Goal: Communication & Community: Answer question/provide support

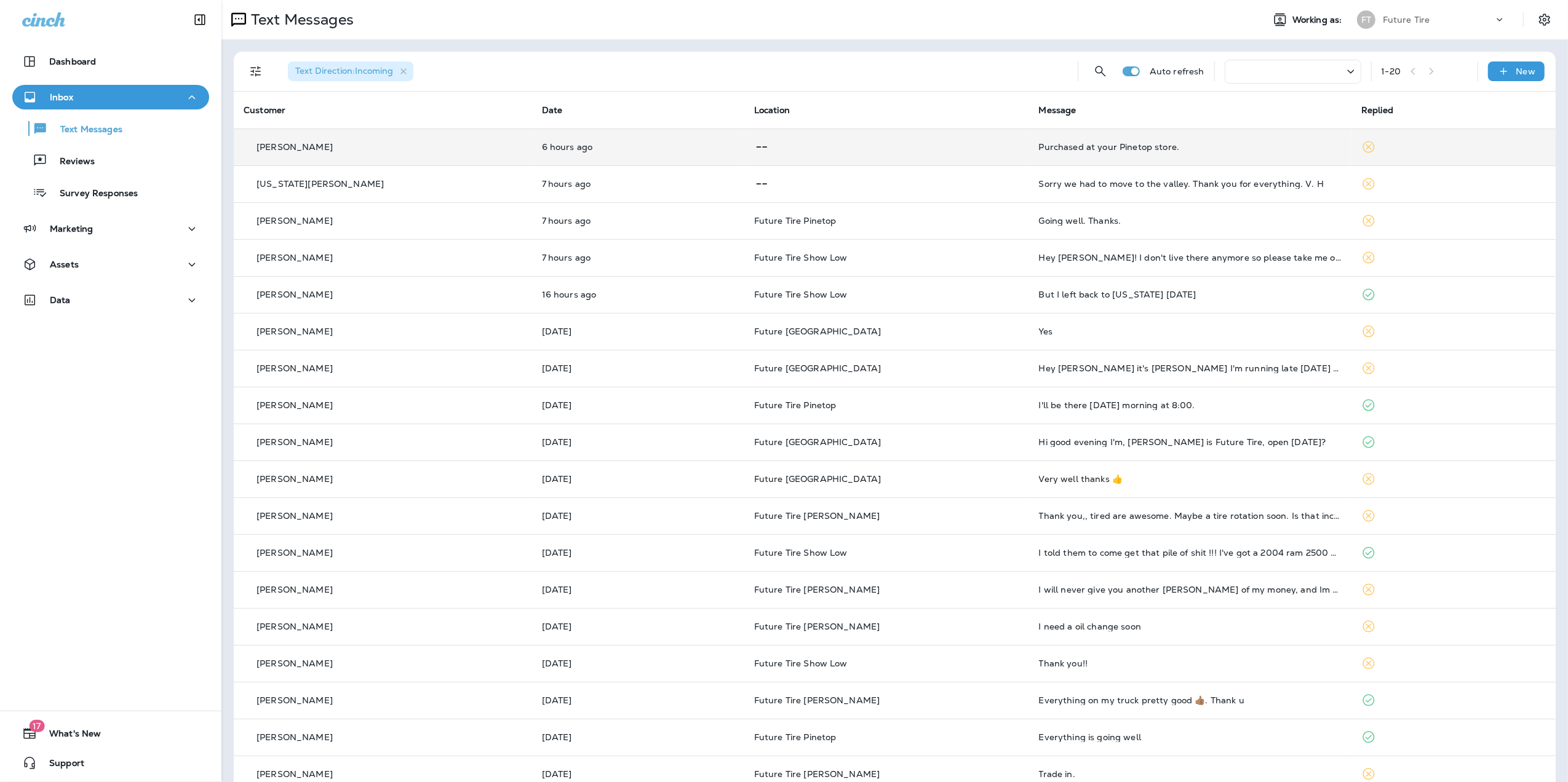
click at [1234, 152] on div "Purchased at your Pinetop store." at bounding box center [1190, 147] width 302 height 10
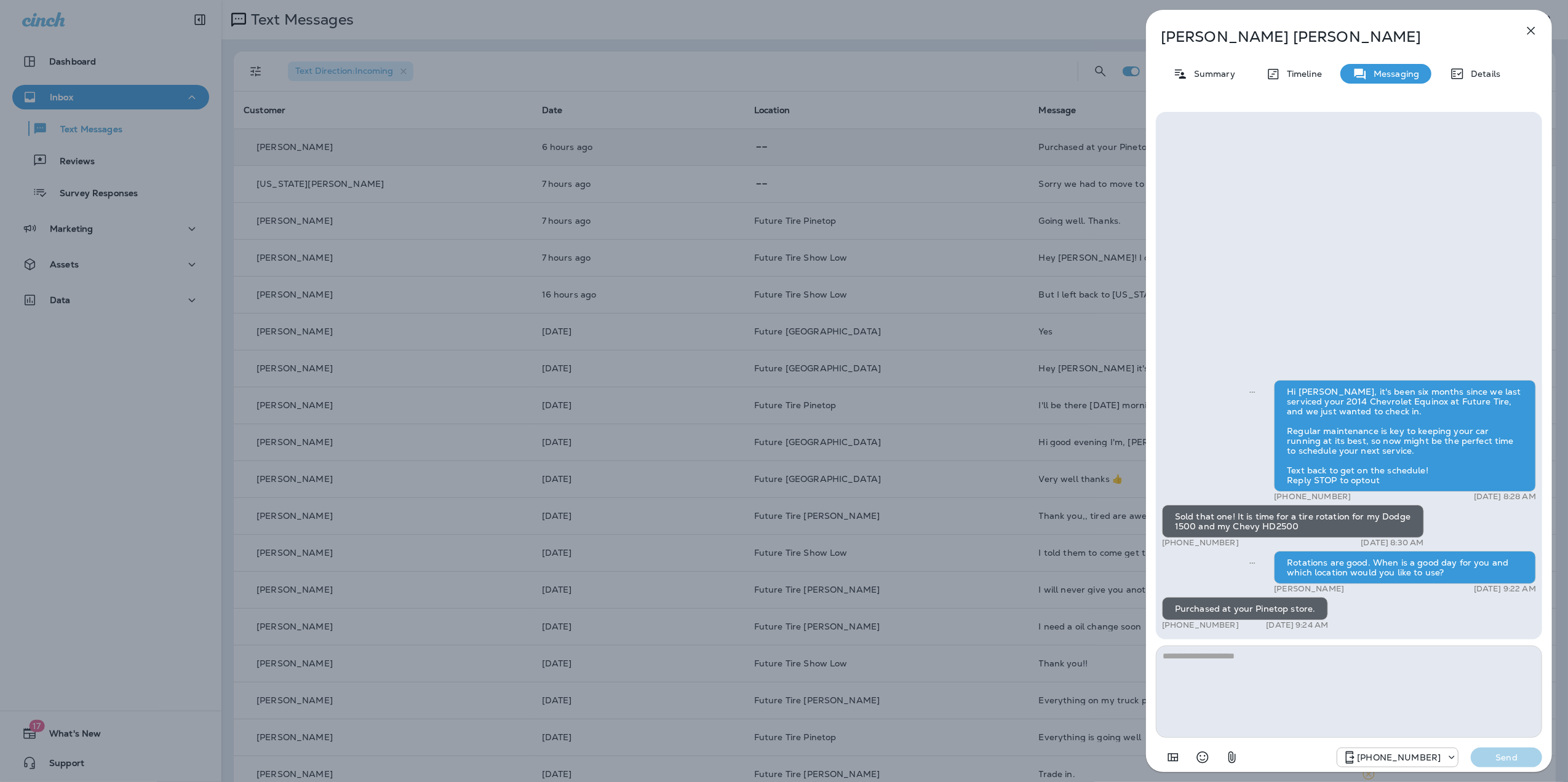
click at [1181, 662] on textarea at bounding box center [1348, 692] width 386 height 93
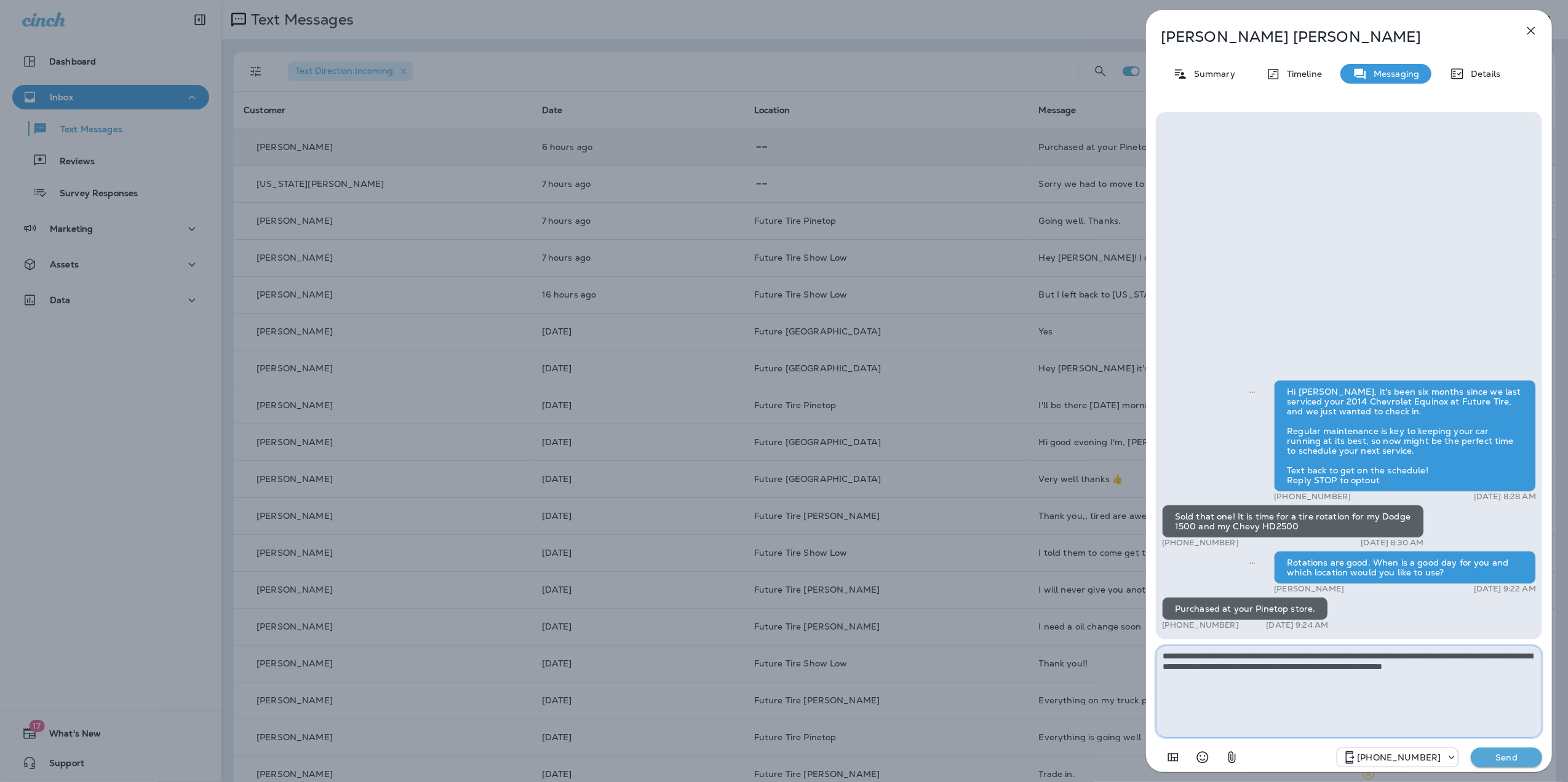
type textarea "**********"
click at [1522, 761] on p "Send" at bounding box center [1507, 758] width 52 height 11
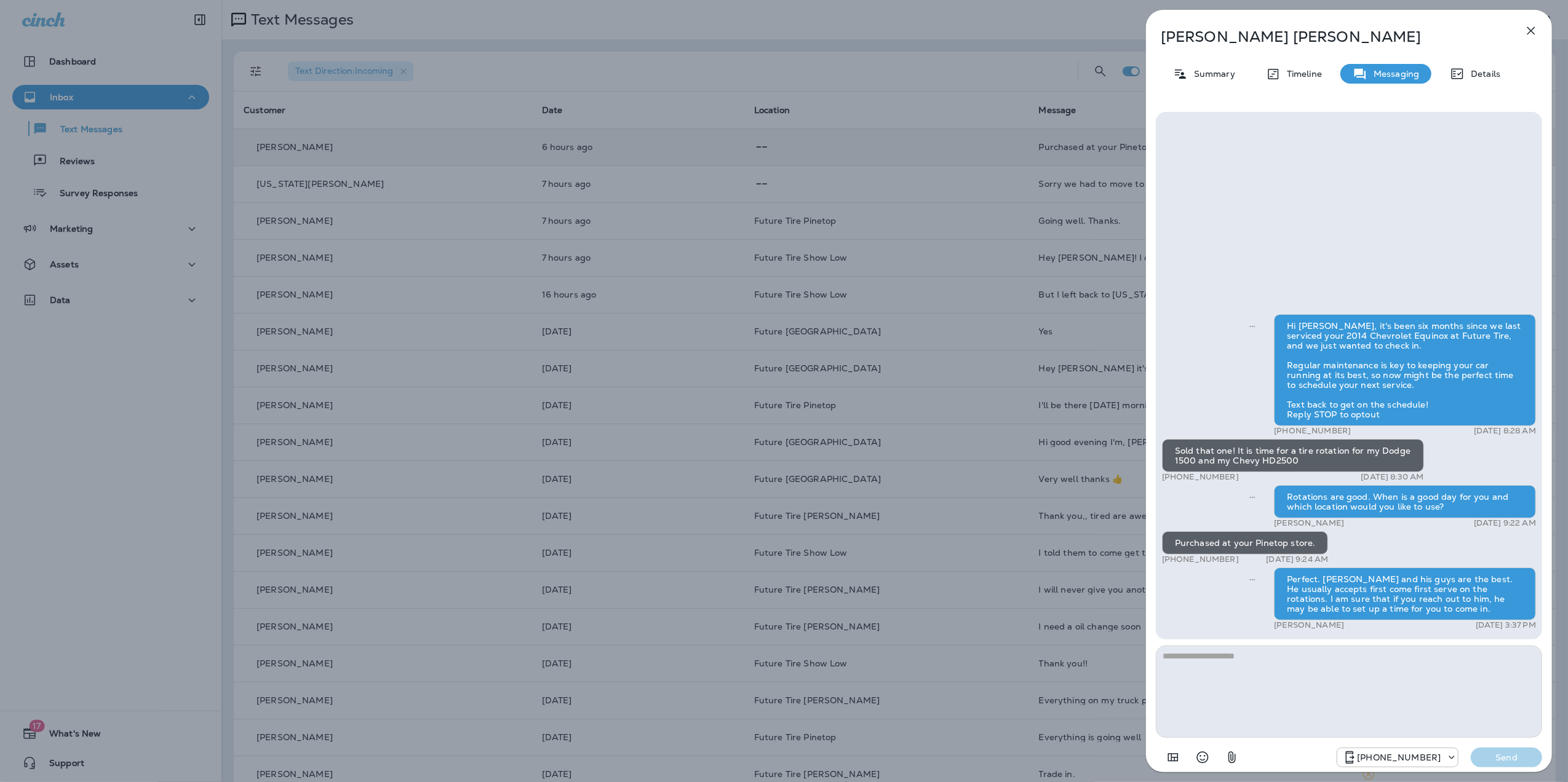
click at [1529, 32] on icon "button" at bounding box center [1531, 31] width 8 height 8
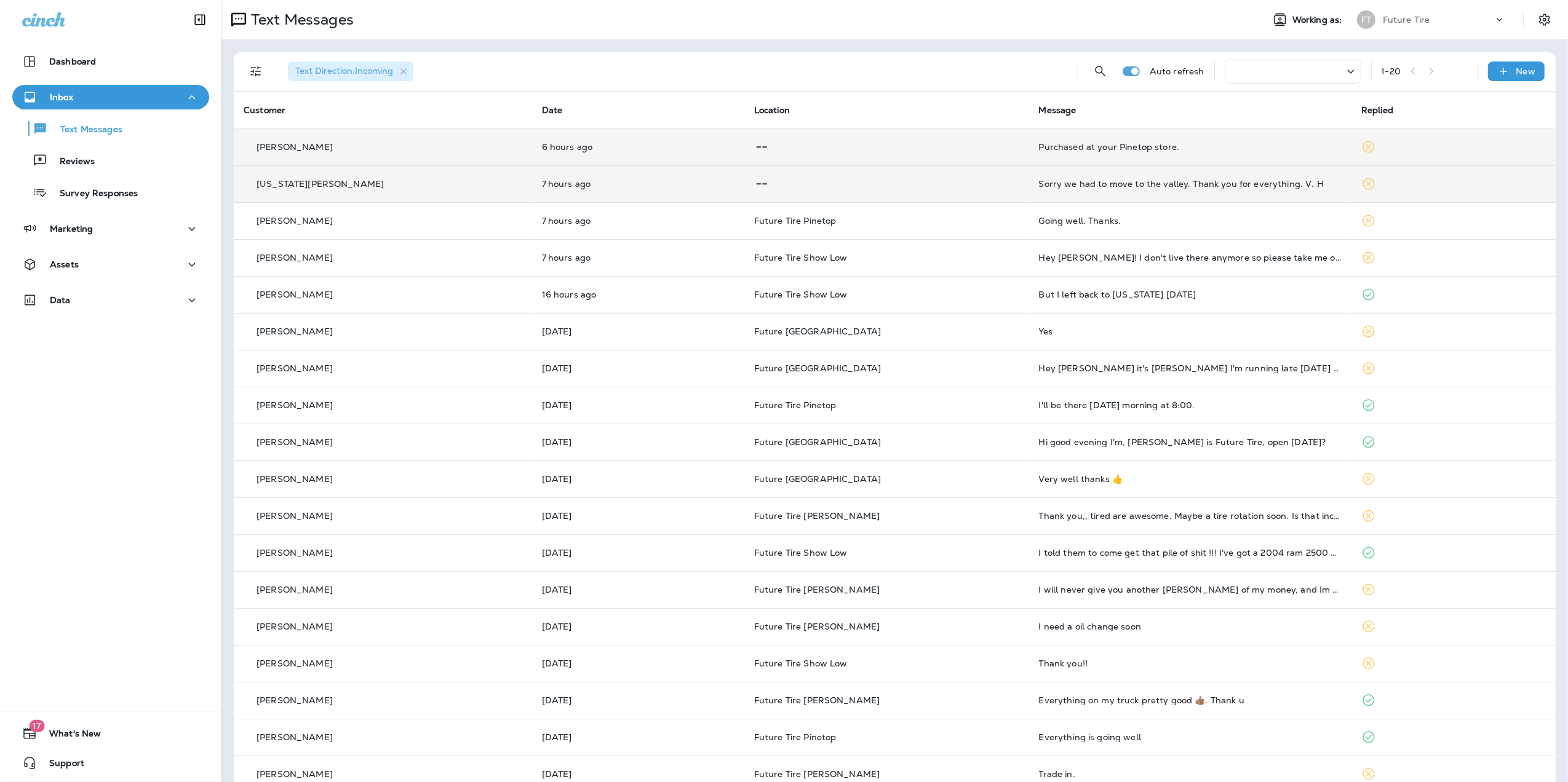
click at [1142, 181] on div "Sorry we had to move to the valley. Thank you for everything. V. H" at bounding box center [1190, 184] width 302 height 10
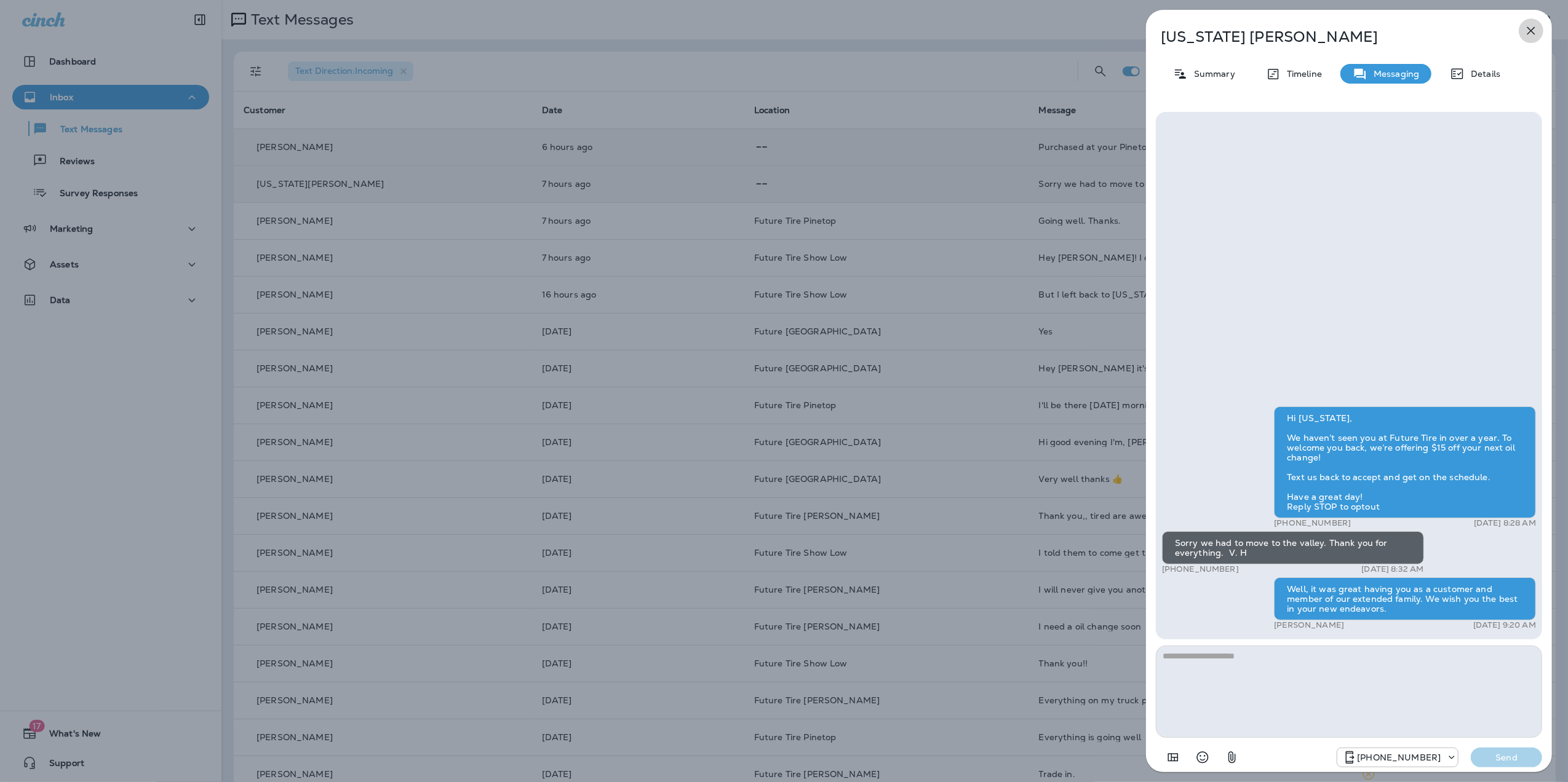
click at [1528, 31] on icon "button" at bounding box center [1531, 31] width 15 height 15
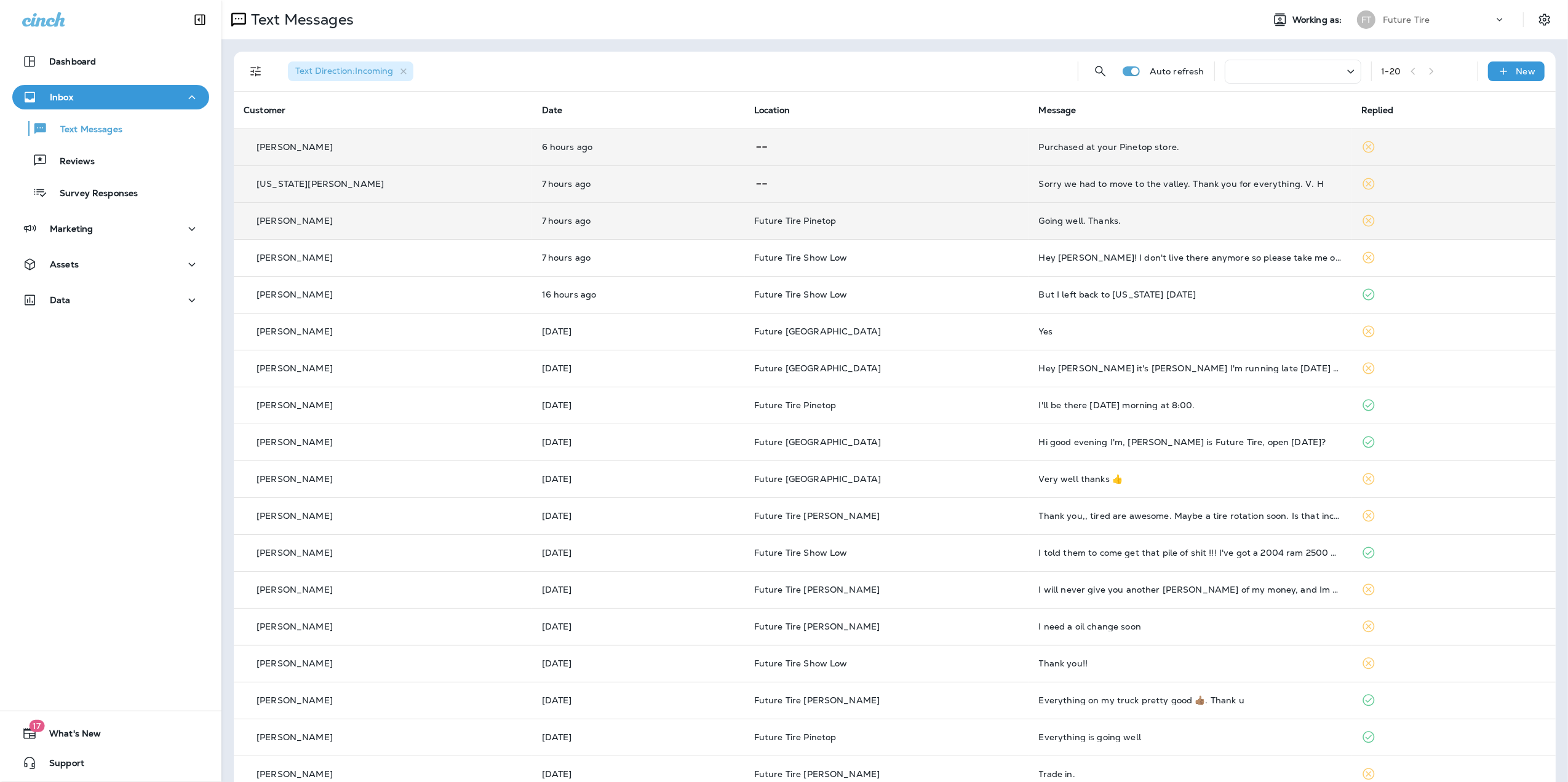
click at [1074, 220] on div "Going well. Thanks." at bounding box center [1190, 220] width 302 height 10
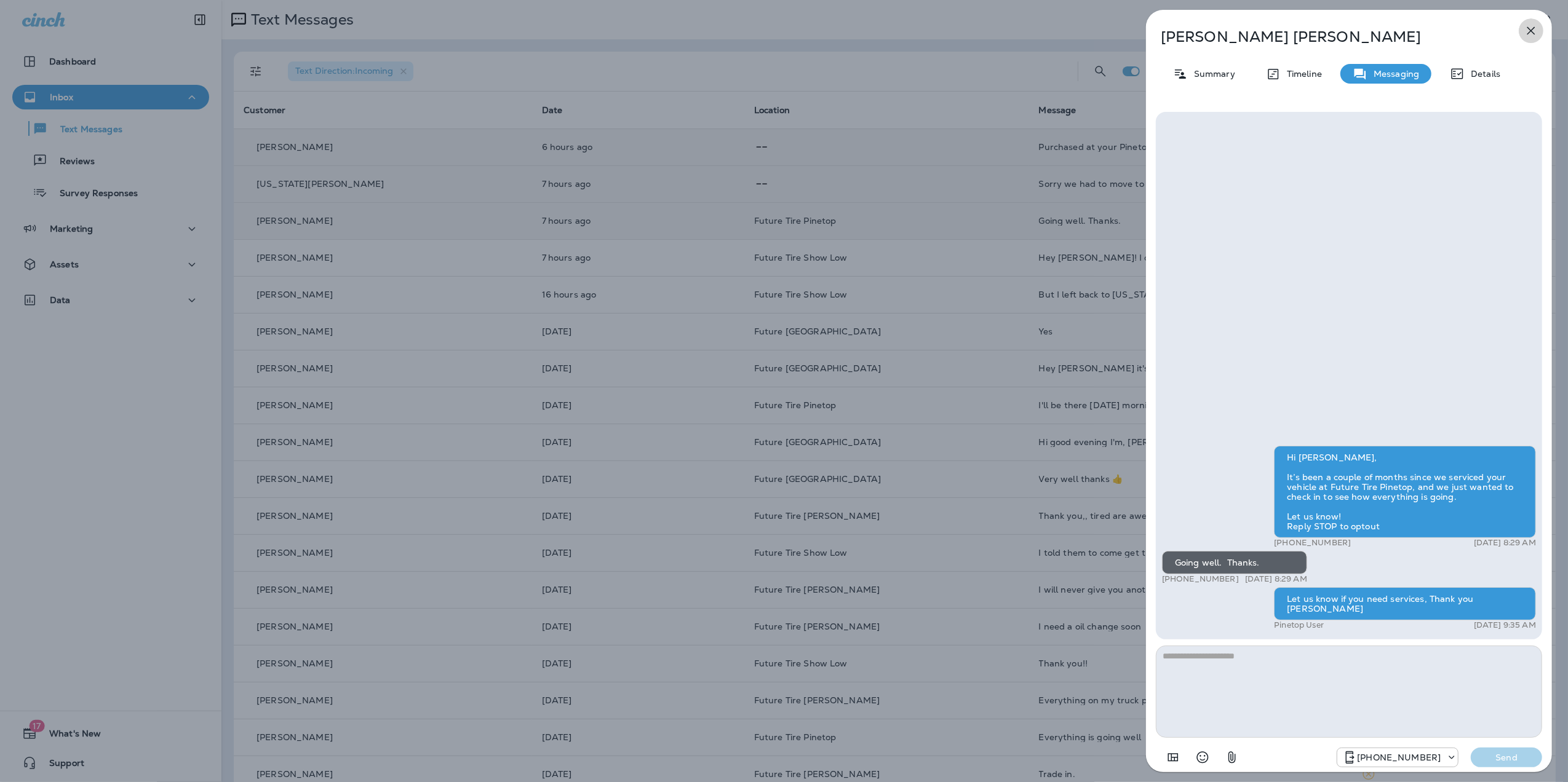
click at [1529, 30] on icon "button" at bounding box center [1531, 31] width 15 height 15
